Goal: Information Seeking & Learning: Learn about a topic

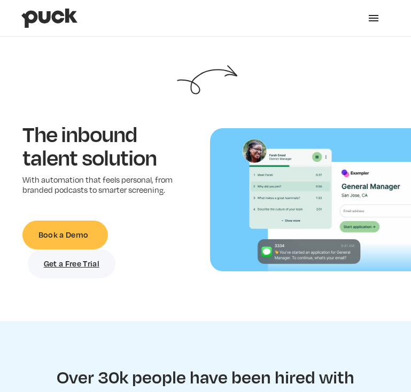
click at [378, 15] on div "menu" at bounding box center [373, 18] width 13 height 13
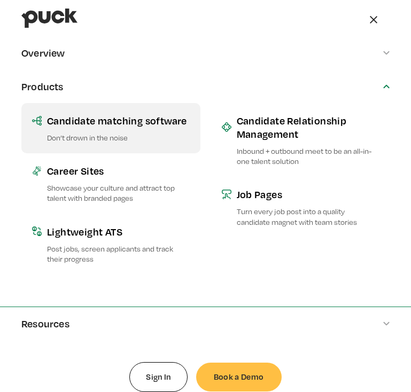
click at [96, 136] on p "Don’t drown in the noise" at bounding box center [118, 137] width 143 height 10
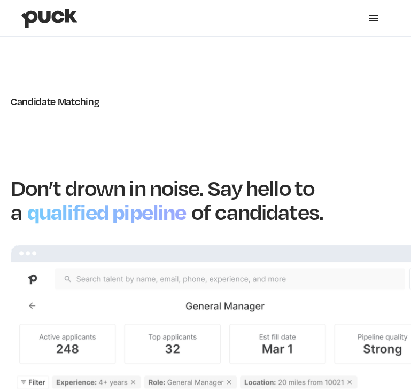
click at [374, 21] on div "menu" at bounding box center [373, 18] width 13 height 13
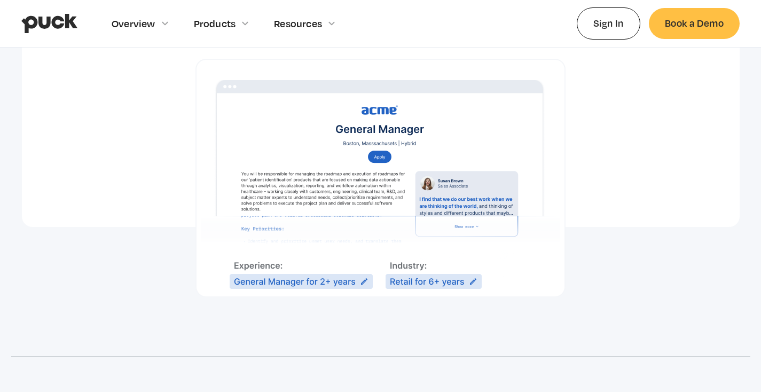
scroll to position [731, 0]
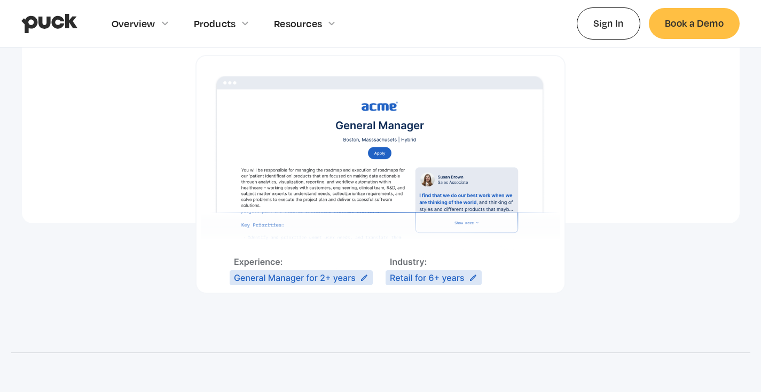
drag, startPoint x: 261, startPoint y: 152, endPoint x: 253, endPoint y: 152, distance: 8.5
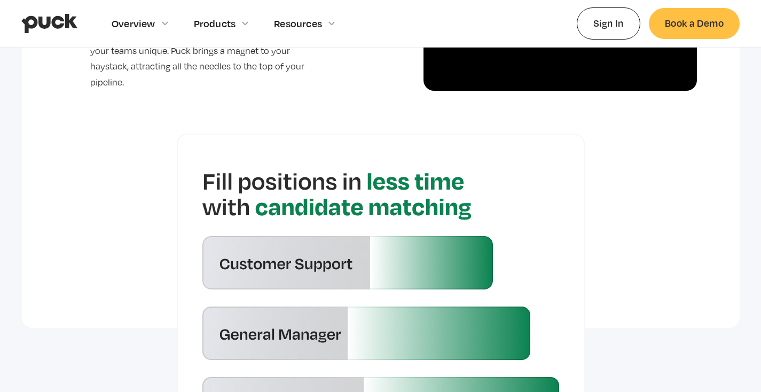
scroll to position [2470, 0]
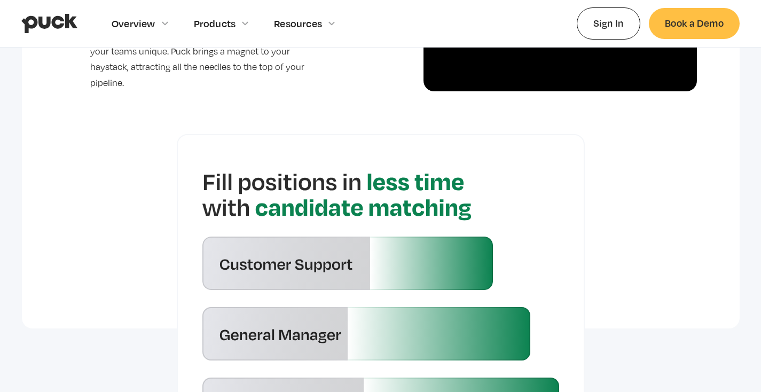
drag, startPoint x: 391, startPoint y: 245, endPoint x: 385, endPoint y: 245, distance: 6.4
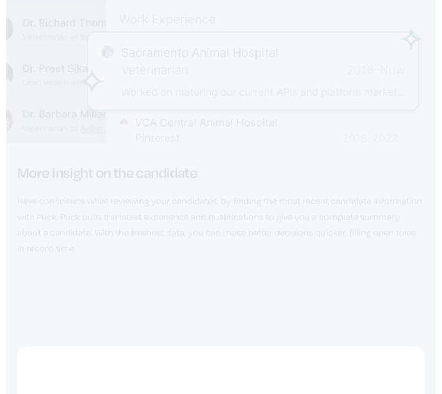
scroll to position [2689, 0]
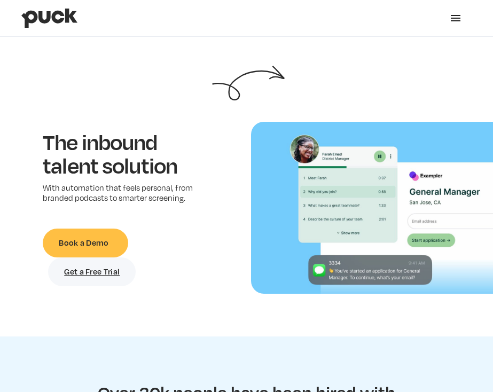
click at [449, 22] on div "menu" at bounding box center [455, 18] width 13 height 13
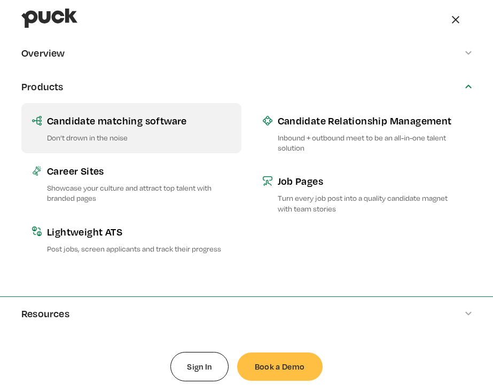
click at [139, 149] on link "Candidate matching software Don’t drown in the noise" at bounding box center [131, 128] width 220 height 50
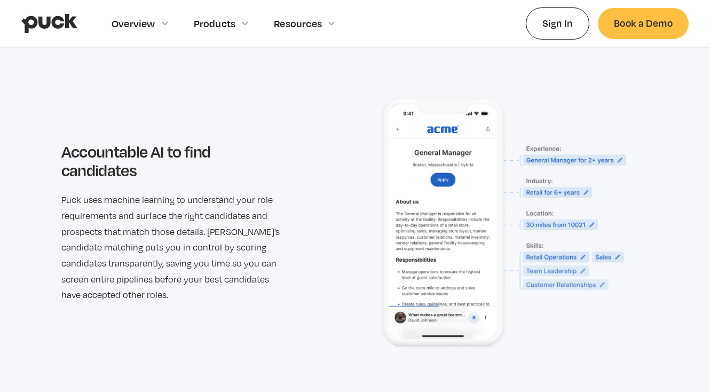
scroll to position [1475, 0]
drag, startPoint x: 542, startPoint y: 147, endPoint x: 447, endPoint y: 207, distance: 112.6
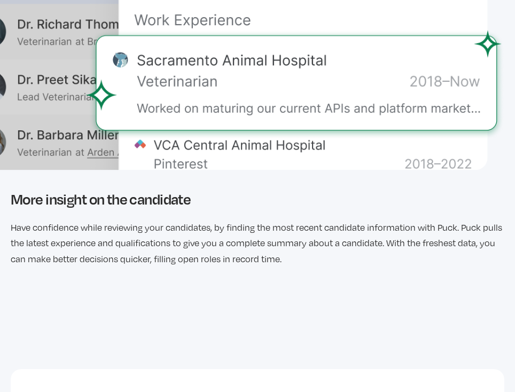
scroll to position [2920, 0]
click at [128, 198] on h3 "More insight on the candidate" at bounding box center [257, 198] width 493 height 15
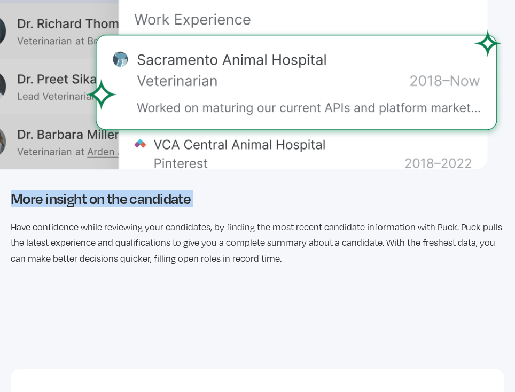
click at [128, 198] on h3 "More insight on the candidate" at bounding box center [257, 198] width 493 height 15
copy h3 "More insight on the candidate"
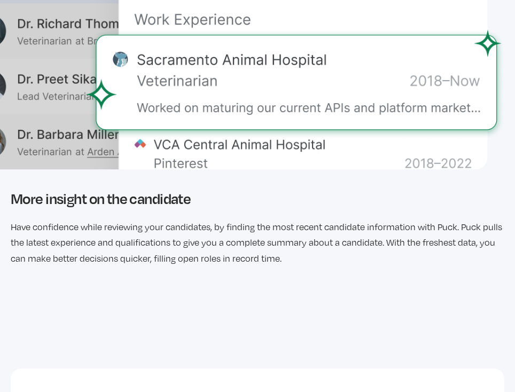
click at [133, 241] on p "Have confidence while reviewing your candidates, by finding the most recent can…" at bounding box center [257, 243] width 493 height 48
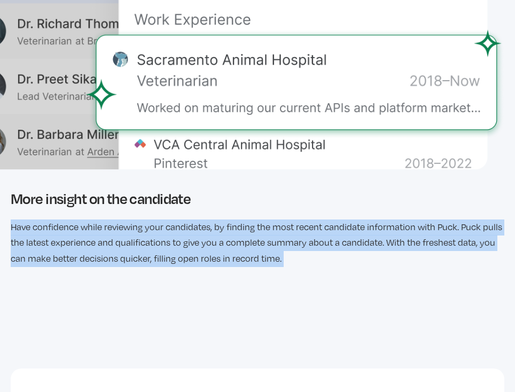
click at [133, 241] on p "Have confidence while reviewing your candidates, by finding the most recent can…" at bounding box center [257, 243] width 493 height 48
copy p "Have confidence while reviewing your candidates, by finding the most recent can…"
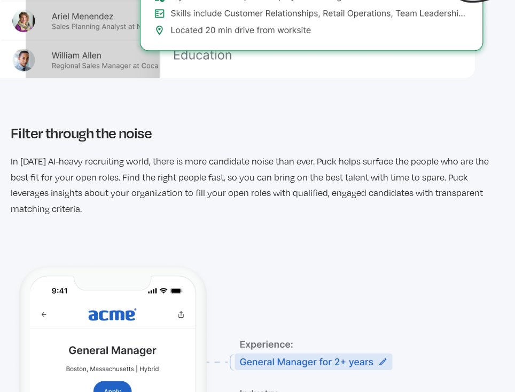
scroll to position [1855, 0]
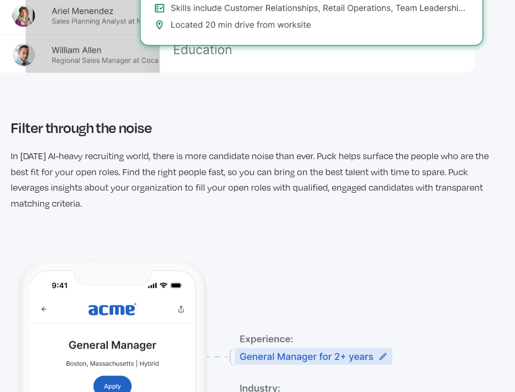
click at [115, 127] on h3 "Filter through the noise" at bounding box center [257, 127] width 493 height 15
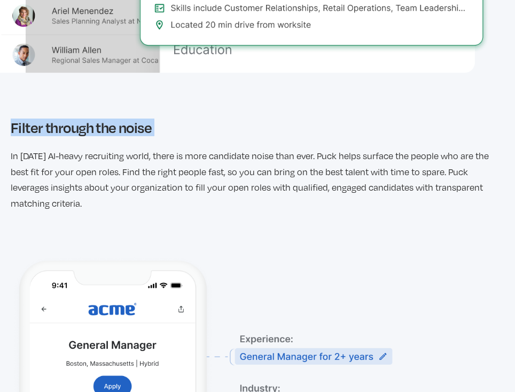
click at [115, 127] on h3 "Filter through the noise" at bounding box center [257, 127] width 493 height 15
copy h3 "Filter through the noise"
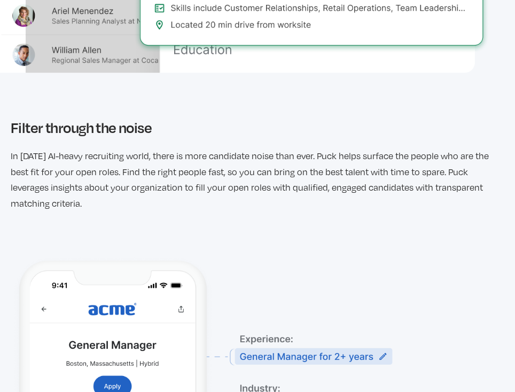
click at [101, 177] on p "In today’s AI-heavy recruiting world, there is more candidate noise than ever. …" at bounding box center [257, 180] width 493 height 64
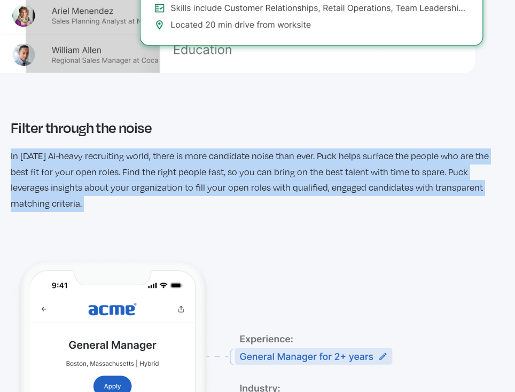
click at [101, 177] on p "In today’s AI-heavy recruiting world, there is more candidate noise than ever. …" at bounding box center [257, 180] width 493 height 64
copy p "In today’s AI-heavy recruiting world, there is more candidate noise than ever. …"
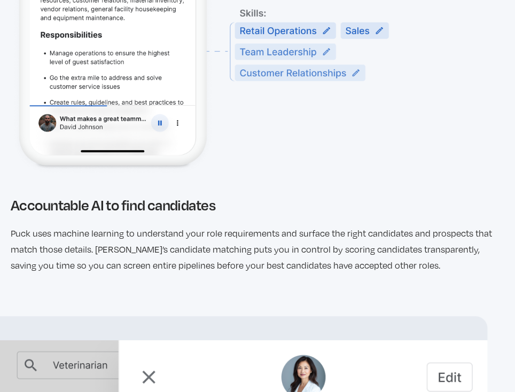
scroll to position [2333, 0]
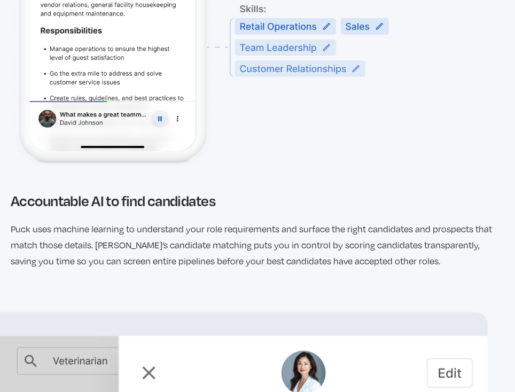
click at [151, 202] on h3 "Accountable AI to find candidates" at bounding box center [257, 200] width 493 height 15
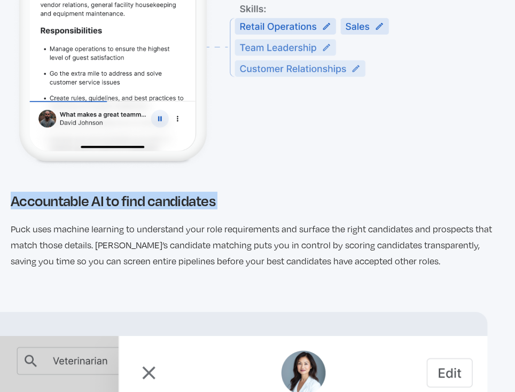
click at [151, 202] on h3 "Accountable AI to find candidates" at bounding box center [257, 200] width 493 height 15
copy h3 "Accountable AI to find candidates"
click at [114, 242] on p "Puck uses machine learning to understand your role requirements and surface the…" at bounding box center [257, 246] width 493 height 48
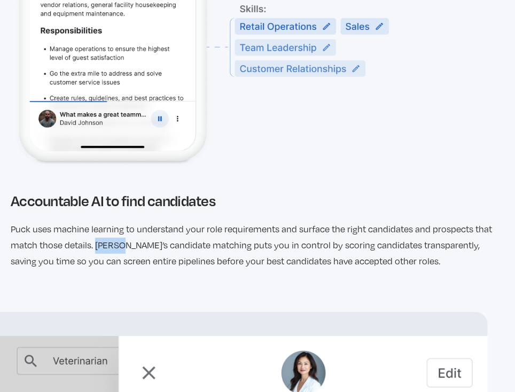
click at [114, 242] on p "Puck uses machine learning to understand your role requirements and surface the…" at bounding box center [257, 246] width 493 height 48
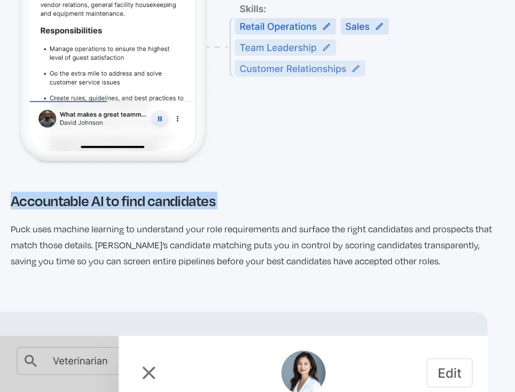
click at [114, 242] on p "Puck uses machine learning to understand your role requirements and surface the…" at bounding box center [257, 246] width 493 height 48
copy h3 "Accountable AI to find candidates"
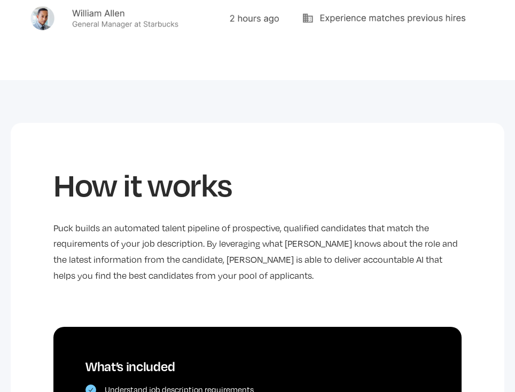
scroll to position [586, 0]
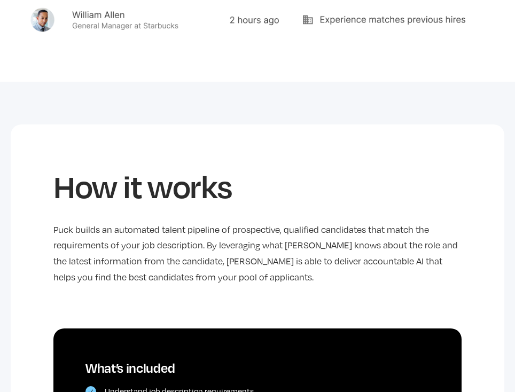
click at [156, 244] on p "Puck builds an automated talent pipeline of prospective, qualified candidates t…" at bounding box center [257, 254] width 408 height 64
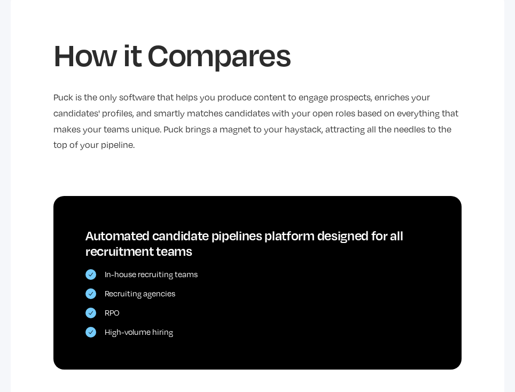
scroll to position [3298, 0]
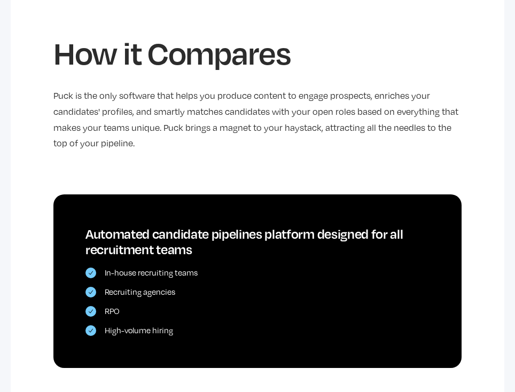
click at [122, 61] on h2 "How it Compares" at bounding box center [257, 52] width 408 height 37
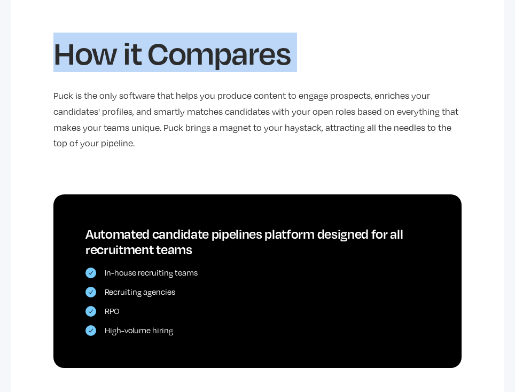
copy h2 "How it Compares"
click at [107, 105] on p "Puck is the only software that helps you produce content to engage prospects, e…" at bounding box center [257, 120] width 408 height 64
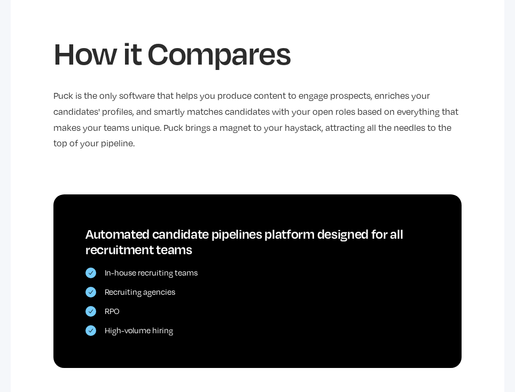
click at [107, 105] on p "Puck is the only software that helps you produce content to engage prospects, e…" at bounding box center [257, 120] width 408 height 64
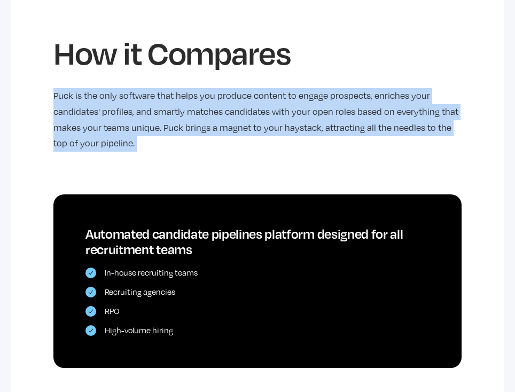
copy p "Puck is the only software that helps you produce content to engage prospects, e…"
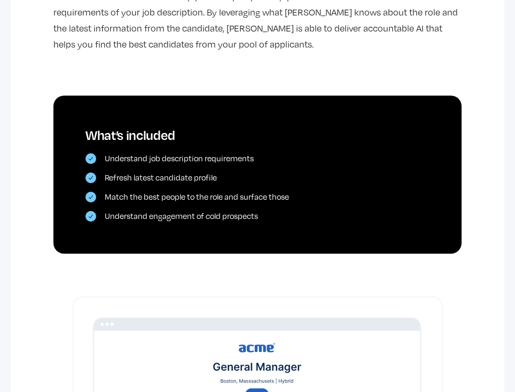
scroll to position [687, 0]
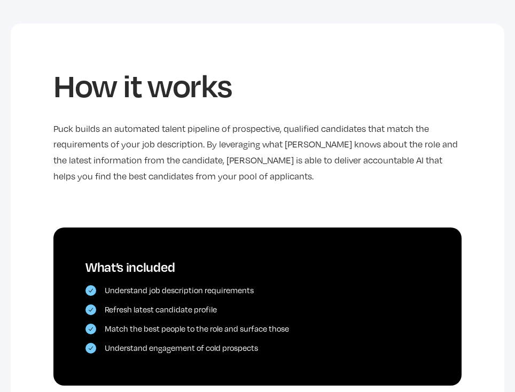
click at [180, 144] on p "Puck builds an automated talent pipeline of prospective, qualified candidates t…" at bounding box center [257, 153] width 408 height 64
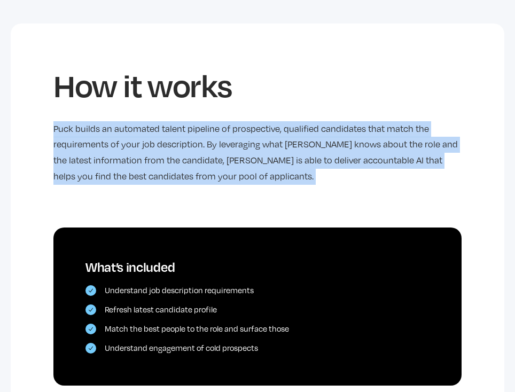
click at [180, 144] on p "Puck builds an automated talent pipeline of prospective, qualified candidates t…" at bounding box center [257, 153] width 408 height 64
copy p "Puck builds an automated talent pipeline of prospective, qualified candidates t…"
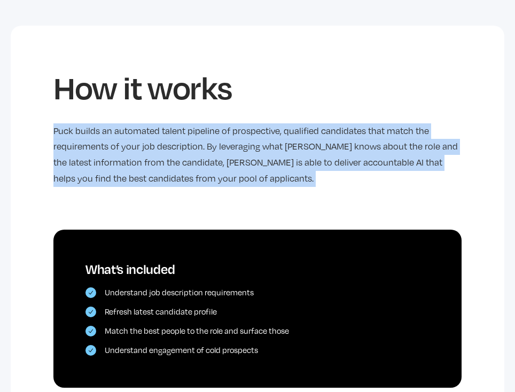
scroll to position [0, 0]
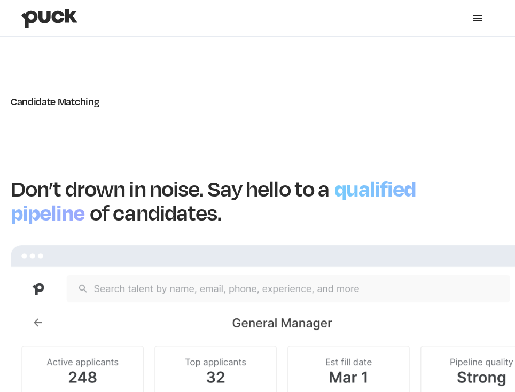
click at [60, 19] on img "home" at bounding box center [49, 18] width 56 height 20
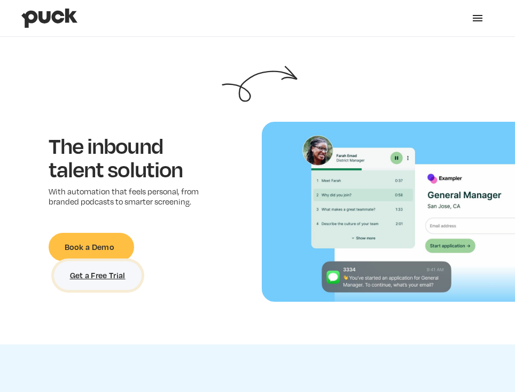
click at [108, 276] on link "Get a Free Trial" at bounding box center [98, 275] width 88 height 29
click at [483, 14] on div "menu" at bounding box center [477, 18] width 13 height 13
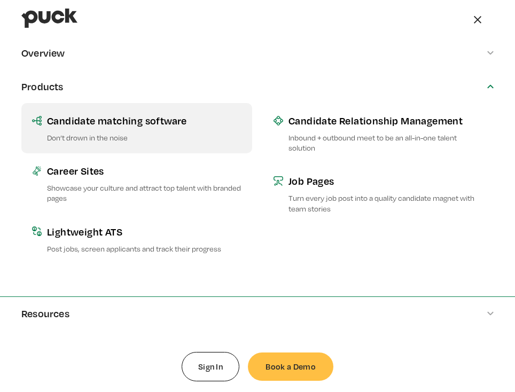
click at [141, 133] on p "Don’t drown in the noise" at bounding box center [144, 137] width 194 height 10
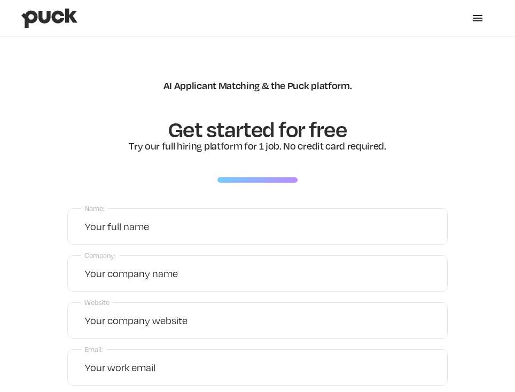
scroll to position [7, 0]
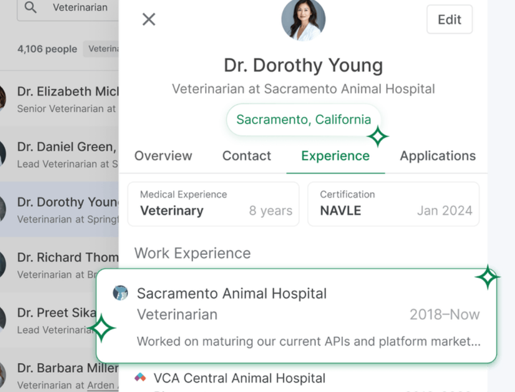
scroll to position [2668, 0]
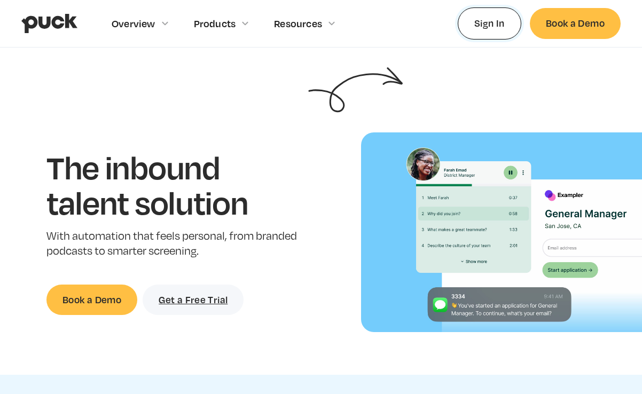
click at [483, 28] on link "Sign In" at bounding box center [490, 22] width 64 height 31
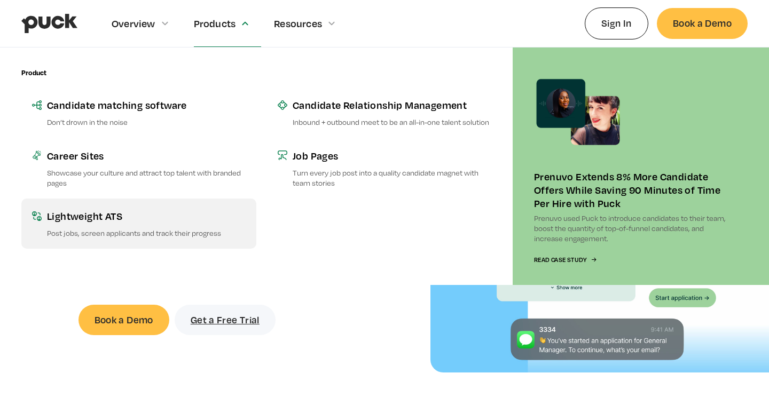
click at [155, 232] on p "Post jobs, screen applicants and track their progress" at bounding box center [146, 233] width 199 height 10
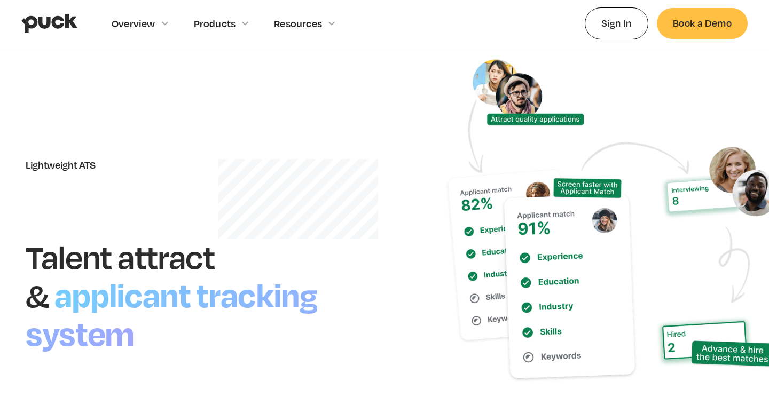
scroll to position [52, 0]
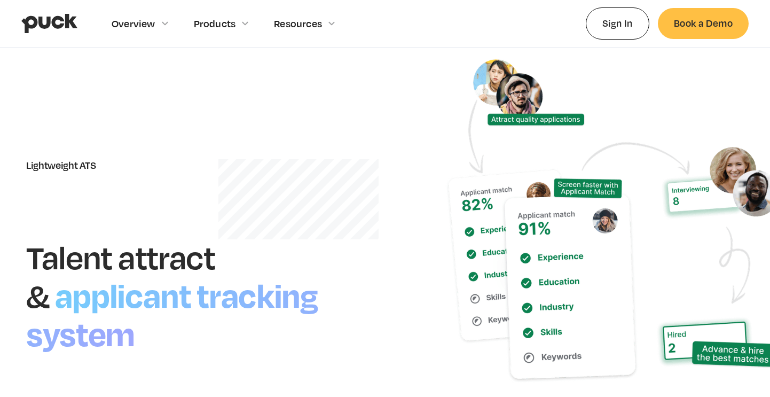
scroll to position [64, 0]
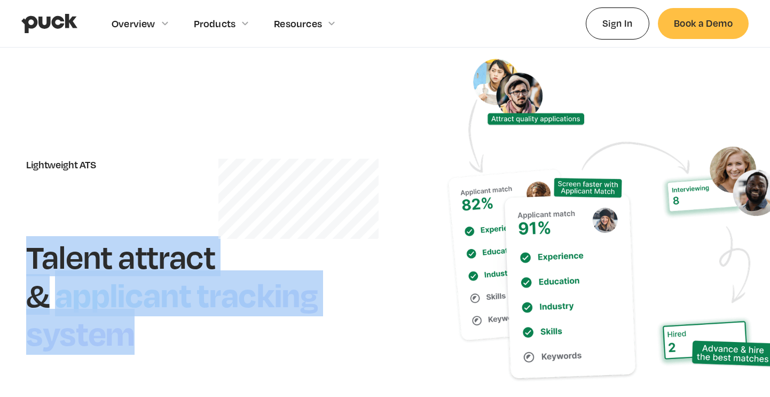
drag, startPoint x: 27, startPoint y: 246, endPoint x: 162, endPoint y: 351, distance: 171.1
click at [162, 351] on div "Lightweight ATS Talent attract & applicant tracking system" at bounding box center [385, 255] width 718 height 424
click at [169, 342] on div "Talent attract & applicant tracking system" at bounding box center [194, 295] width 337 height 112
